Goal: Navigation & Orientation: Go to known website

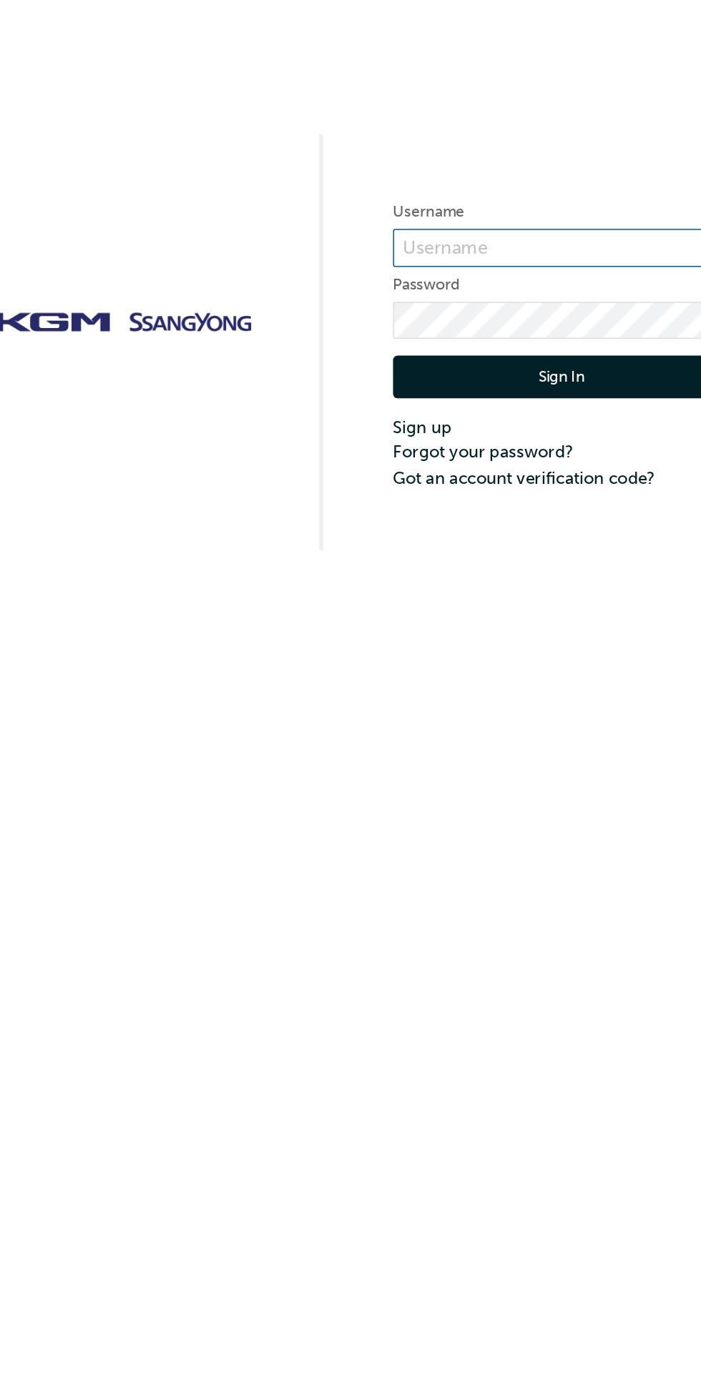
click at [498, 152] on input "text" at bounding box center [502, 158] width 214 height 24
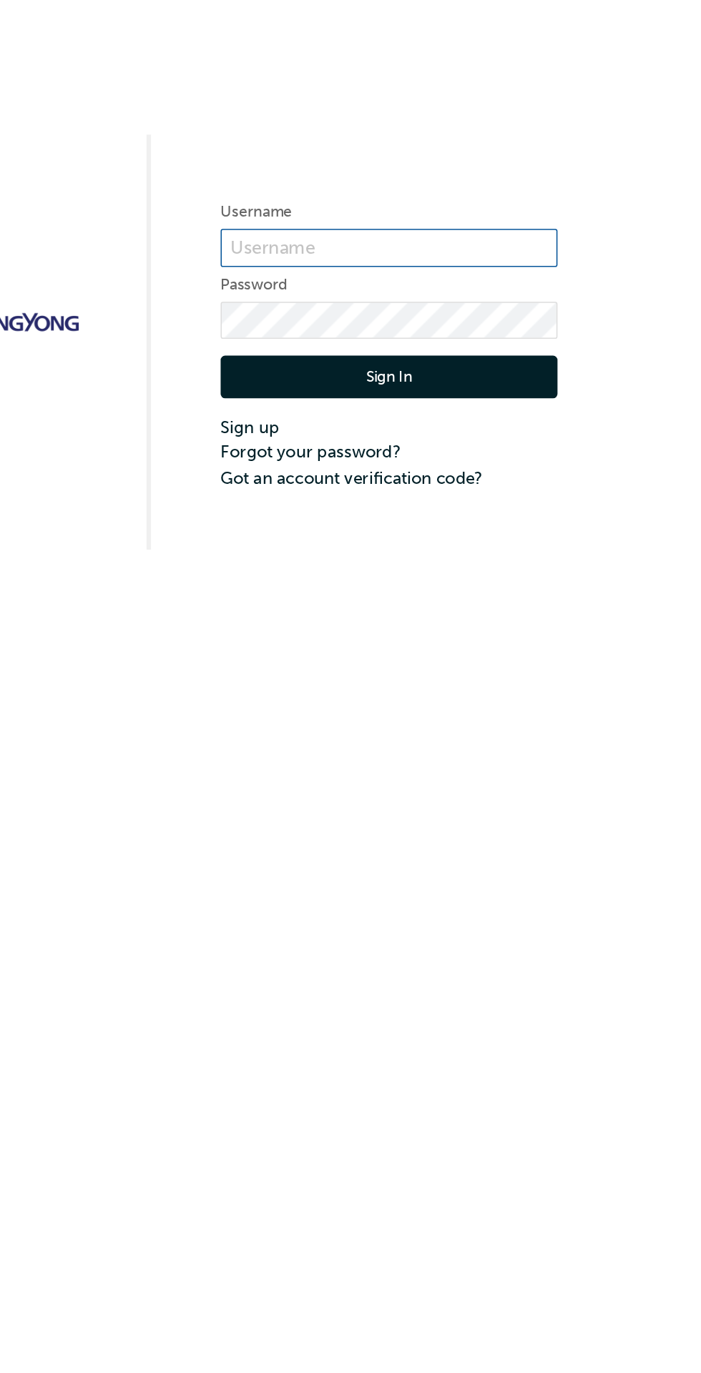
type input "[EMAIL_ADDRESS][DATE][DOMAIN_NAME]"
click at [567, 235] on button "Sign In" at bounding box center [502, 240] width 214 height 27
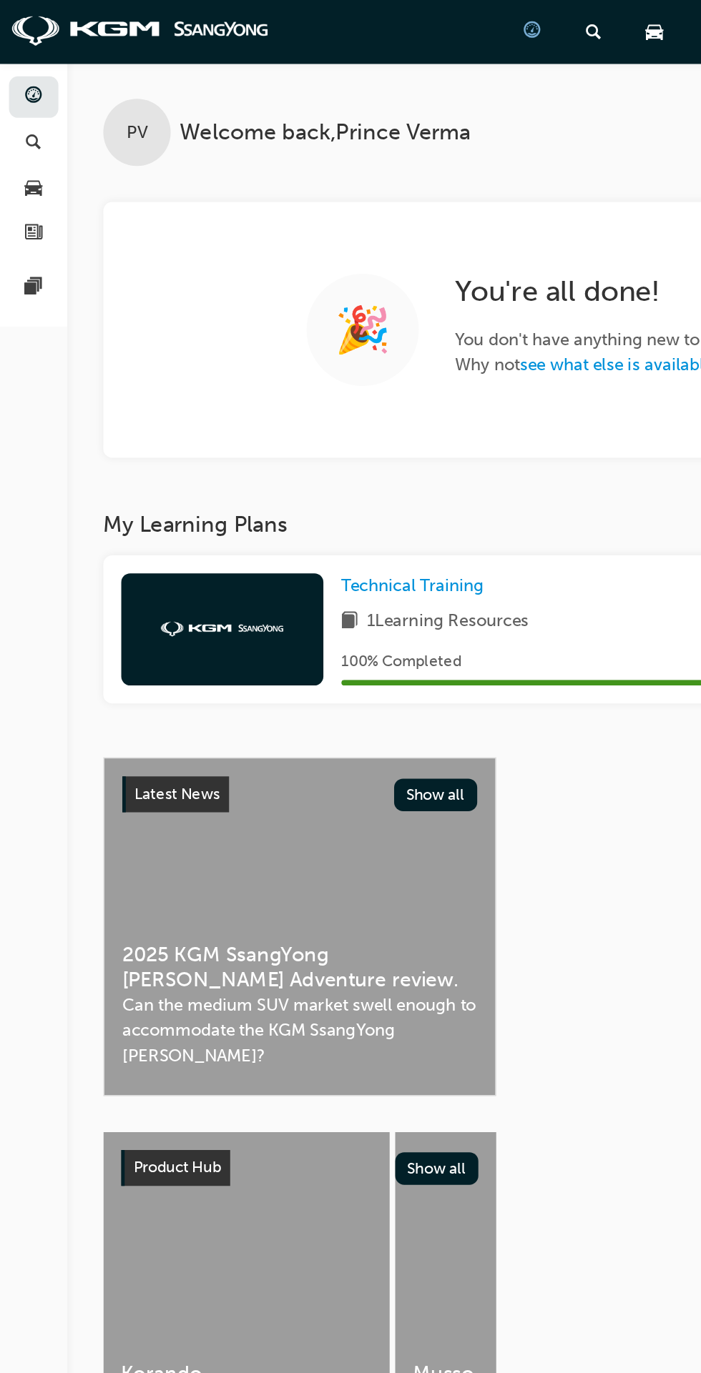
click at [95, 115] on div "PV Welcome back , Prince [PERSON_NAME] 🎉 You ' re all done! You don ' t have an…" at bounding box center [372, 166] width 658 height 252
click at [157, 123] on div "PV Welcome back , Prince [PERSON_NAME] 🎉 You ' re all done! You don ' t have an…" at bounding box center [372, 166] width 658 height 252
